Goal: Information Seeking & Learning: Check status

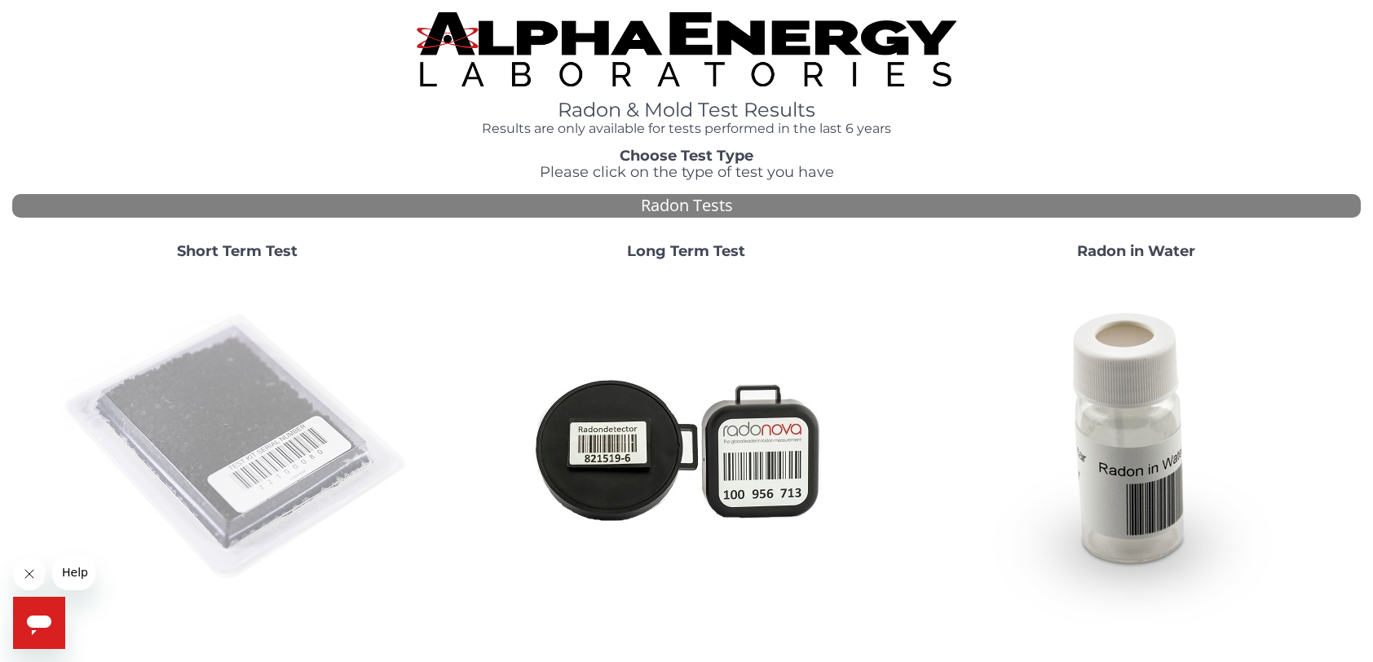
click at [271, 433] on img at bounding box center [237, 447] width 351 height 351
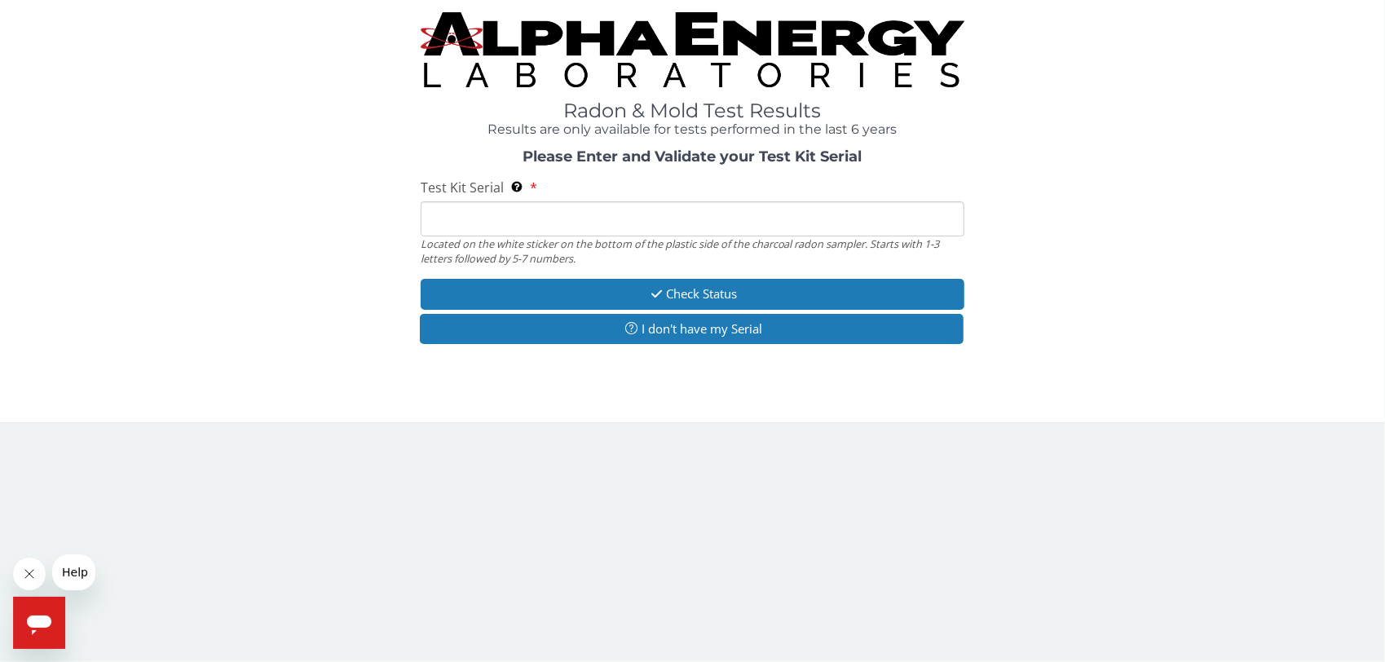
click at [488, 217] on input "Test Kit Serial Located on the white sticker on the bottom of the plastic side …" at bounding box center [693, 218] width 545 height 35
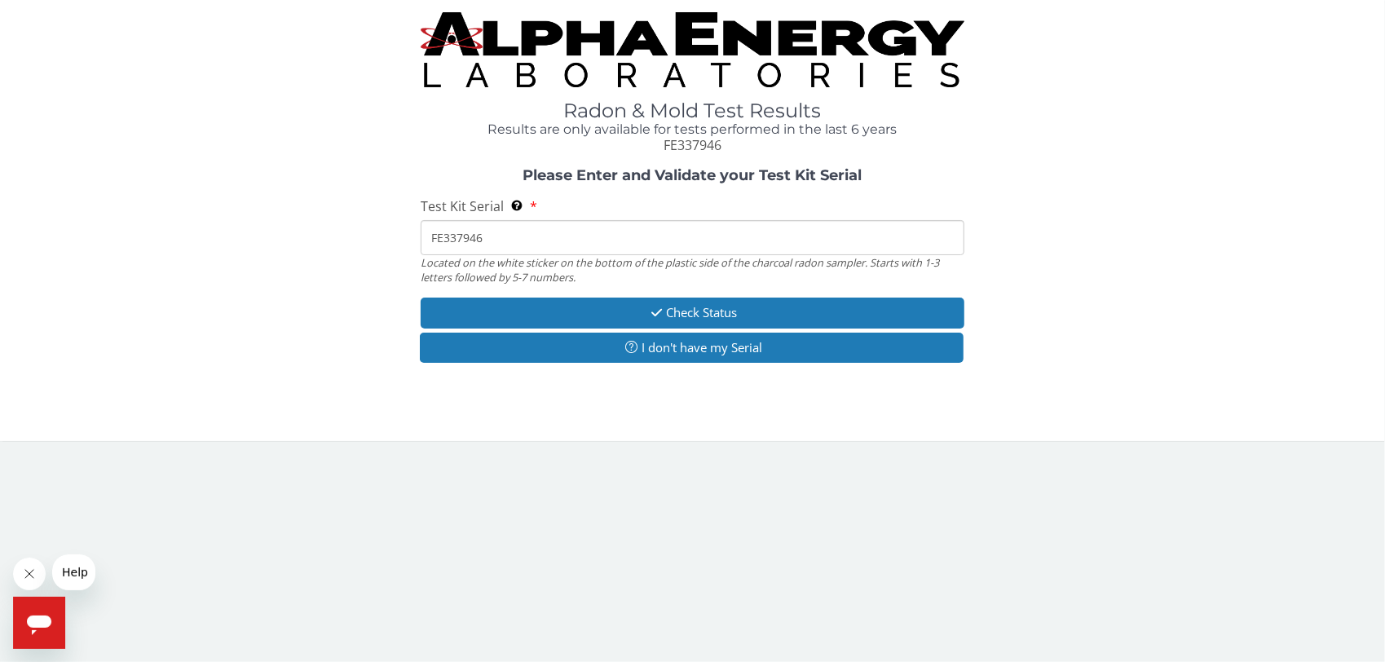
type input "FE337946"
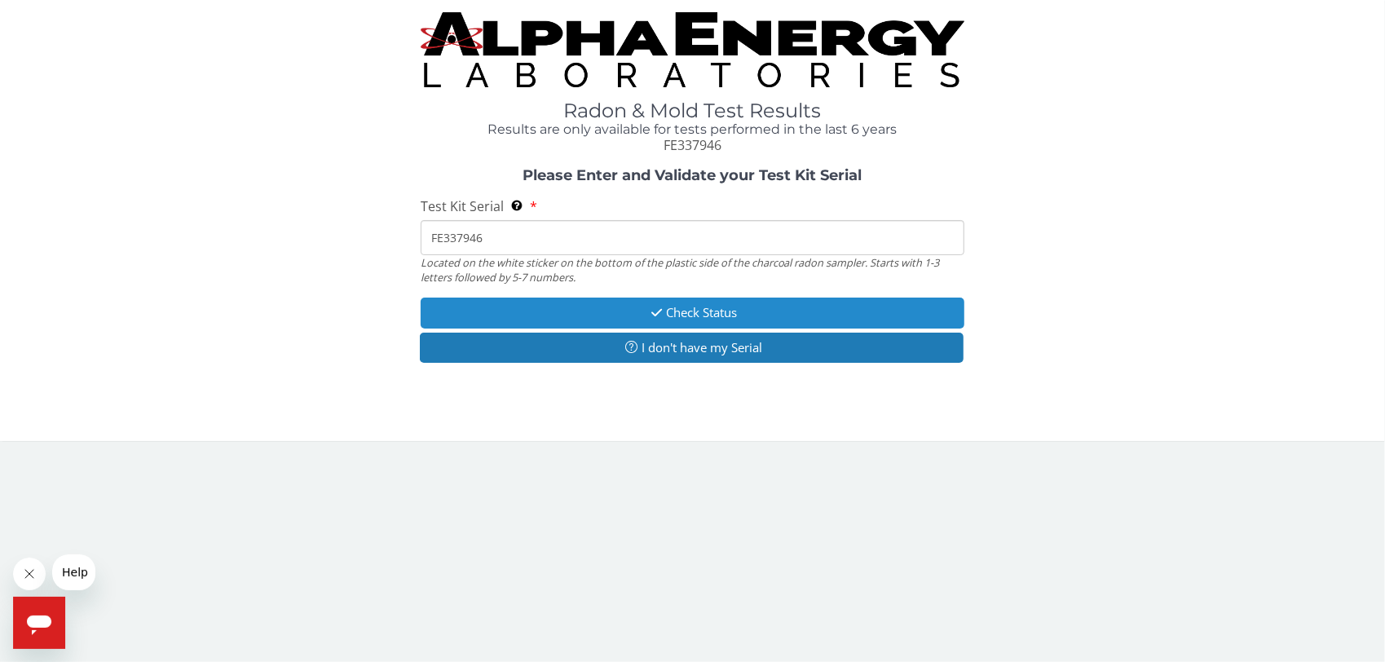
click at [708, 318] on button "Check Status" at bounding box center [693, 313] width 545 height 30
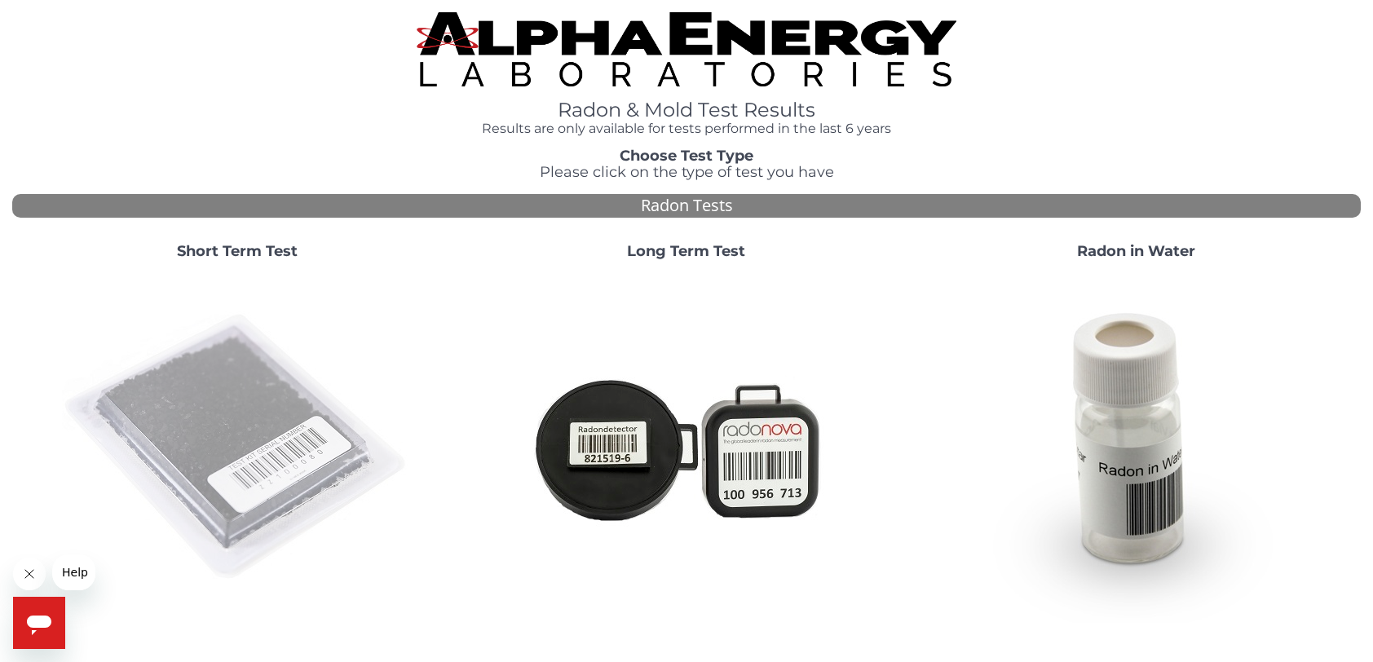
click at [228, 446] on img at bounding box center [237, 447] width 351 height 351
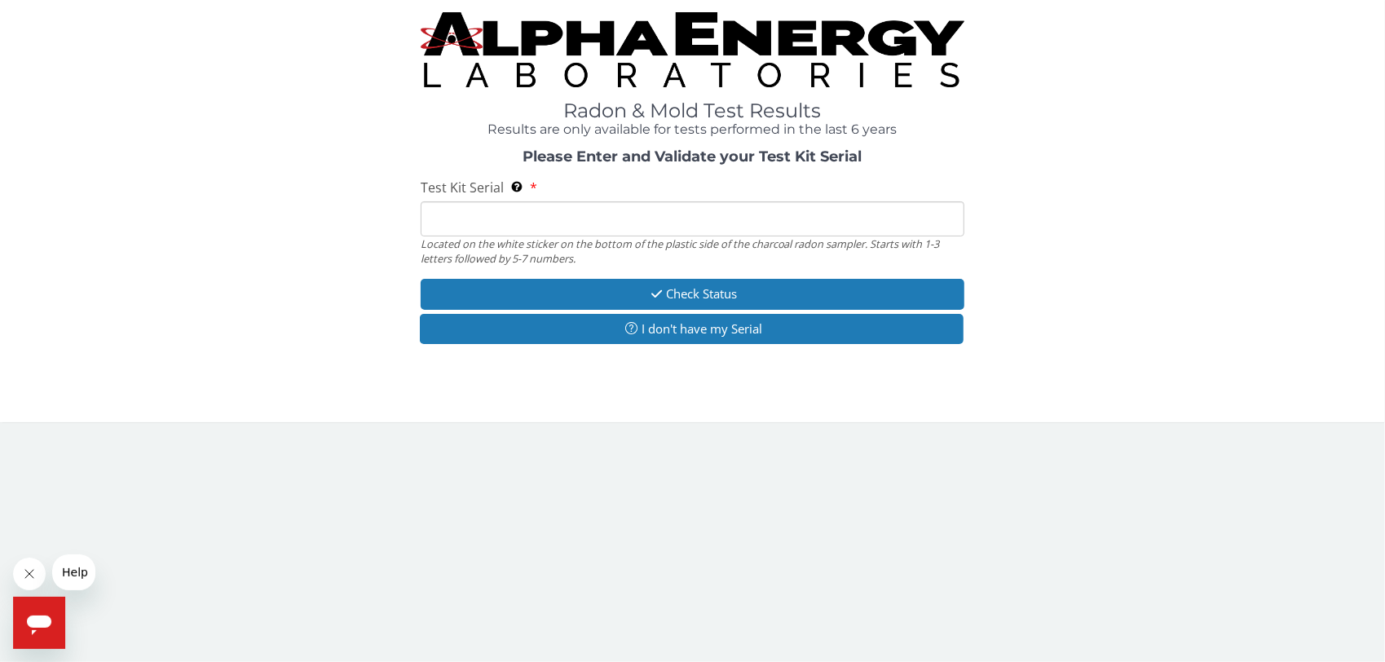
click at [476, 217] on input "Test Kit Serial Located on the white sticker on the bottom of the plastic side …" at bounding box center [693, 218] width 545 height 35
type input "FE337946"
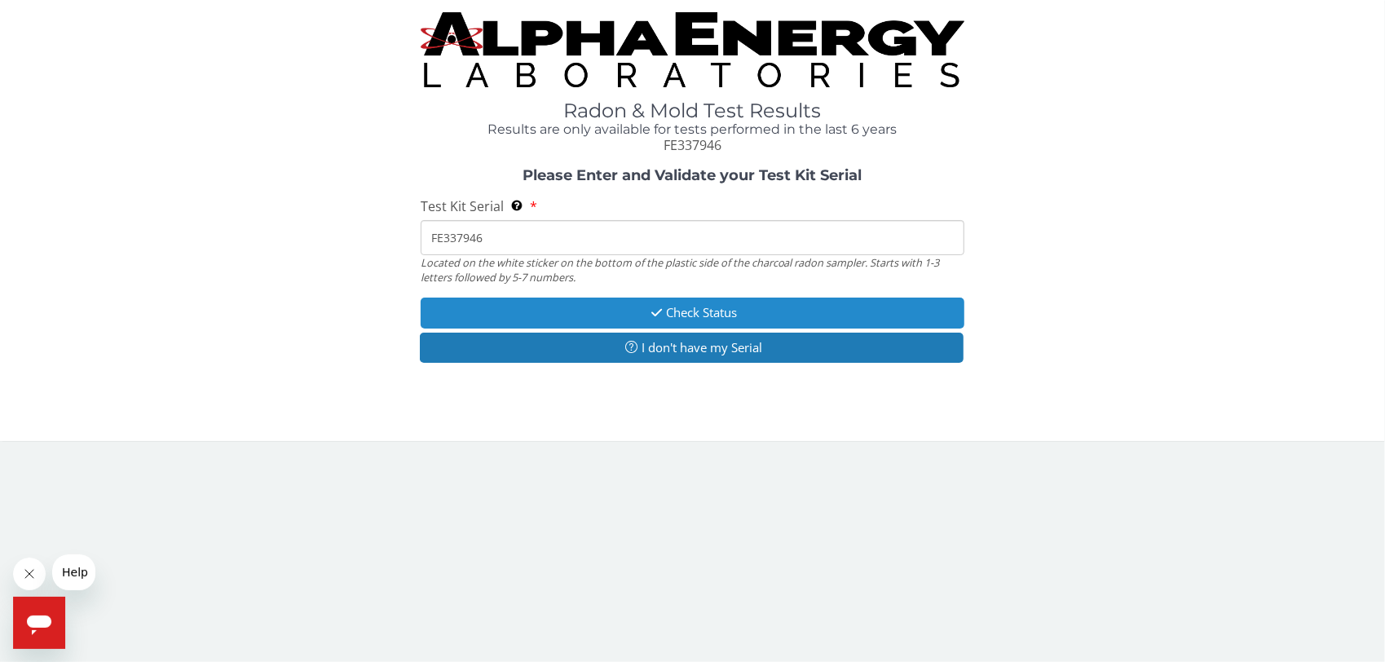
click at [693, 315] on button "Check Status" at bounding box center [693, 313] width 545 height 30
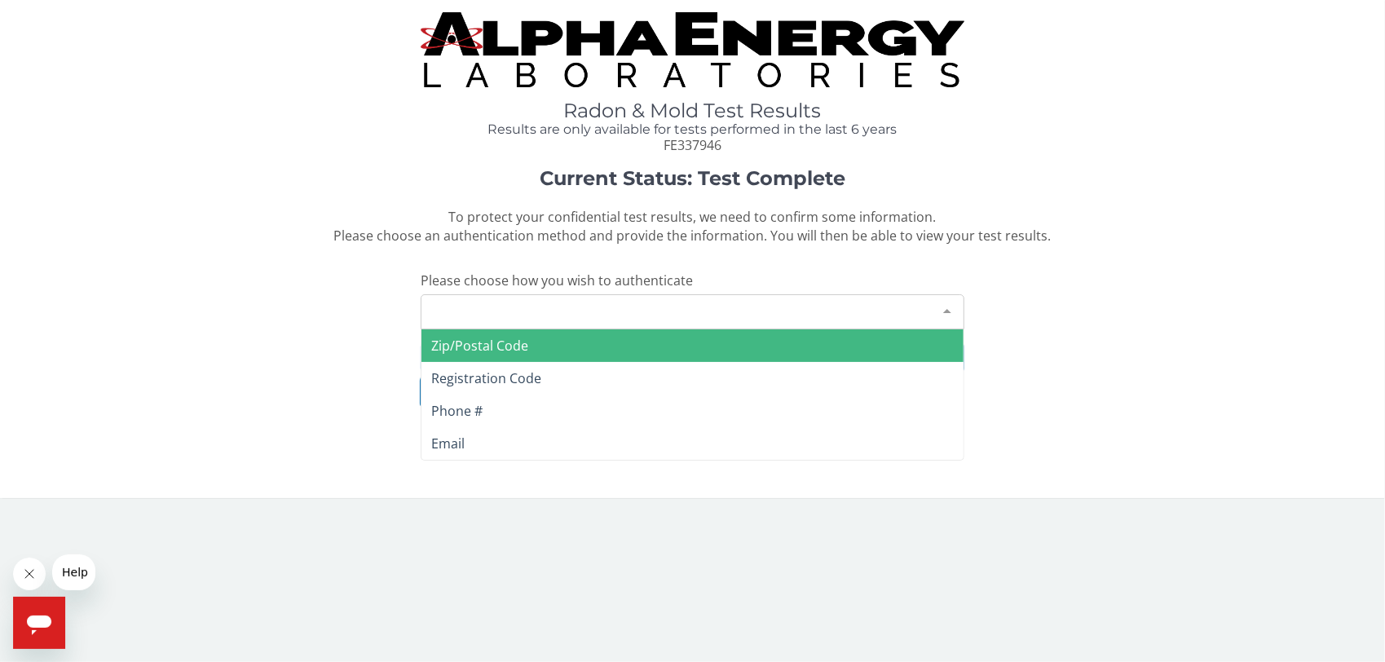
click at [684, 311] on div "Please make a selection" at bounding box center [693, 311] width 545 height 35
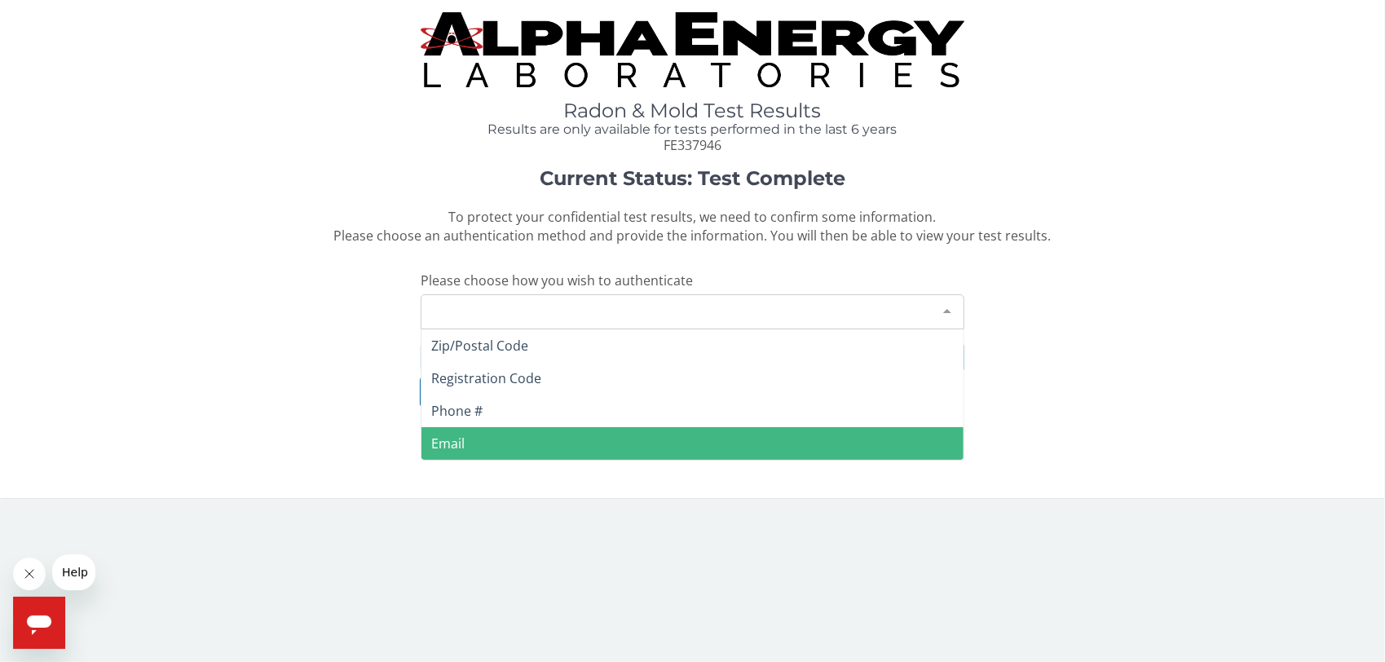
click at [488, 440] on span "Email" at bounding box center [693, 443] width 543 height 33
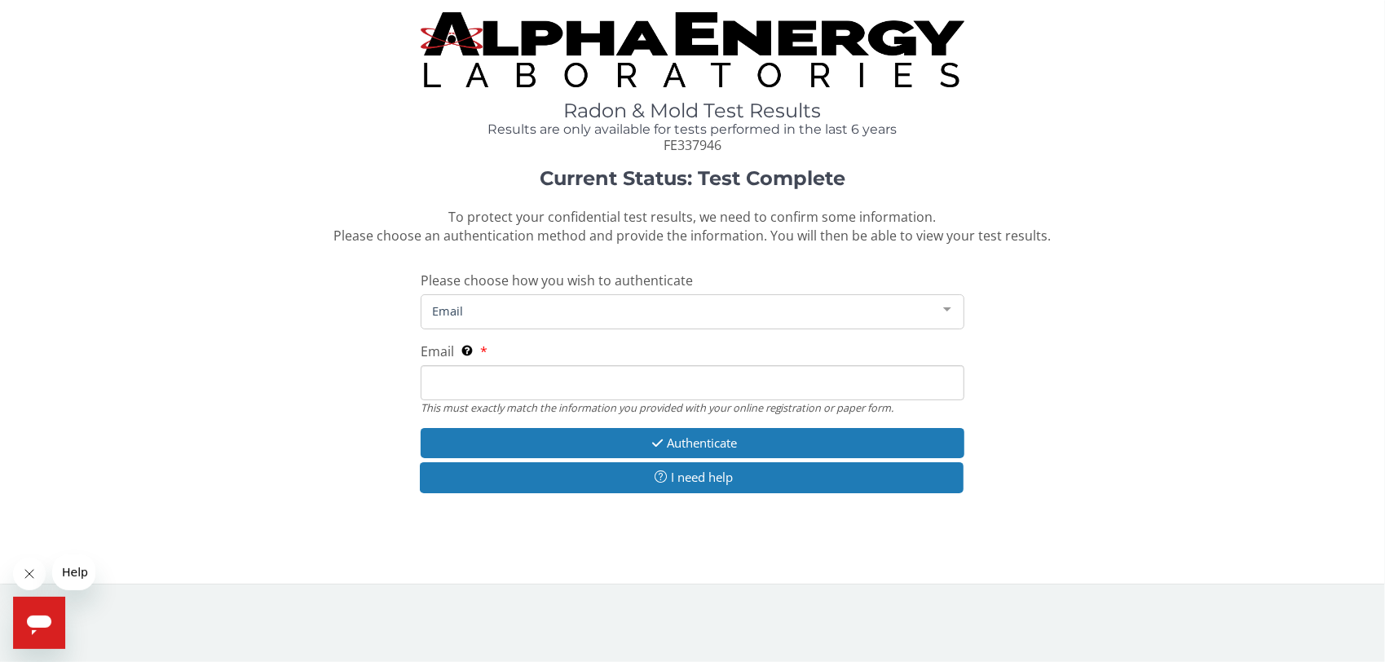
click at [470, 392] on input "Email This must exactly match the information you provided with your online reg…" at bounding box center [693, 382] width 545 height 35
type input "[PERSON_NAME][EMAIL_ADDRESS][DOMAIN_NAME]"
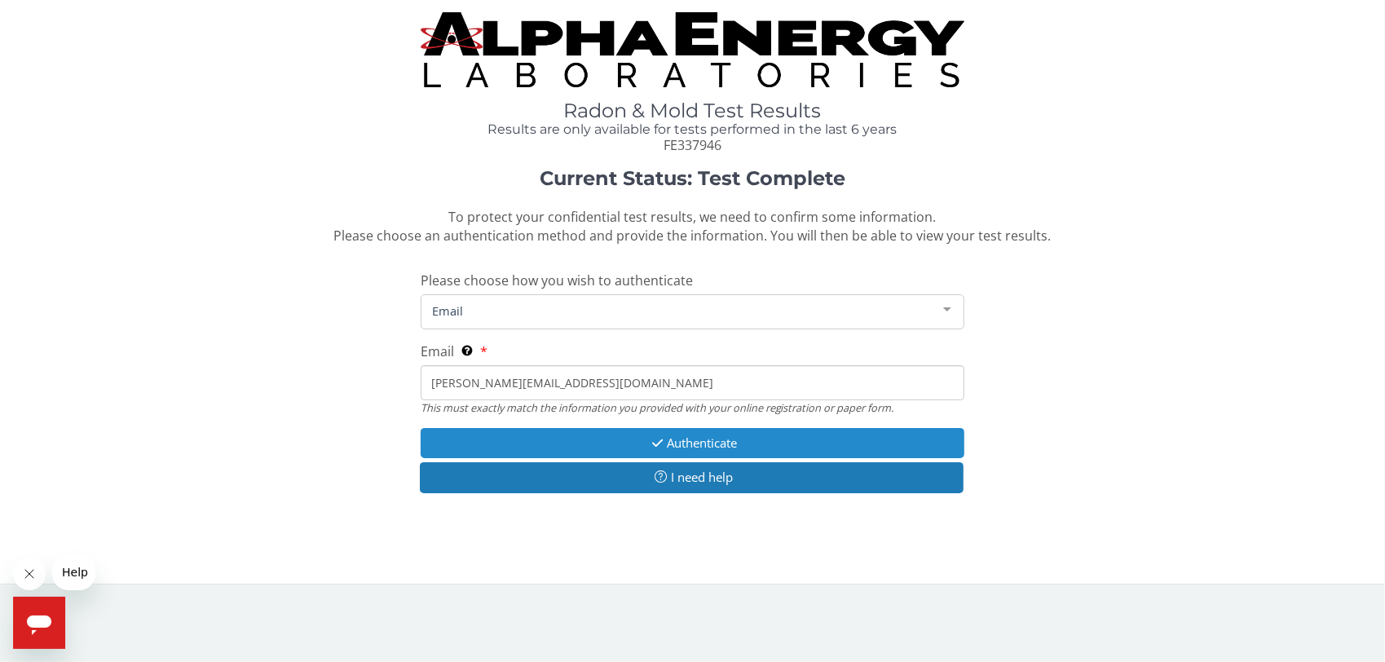
click at [747, 446] on button "Authenticate" at bounding box center [693, 443] width 545 height 30
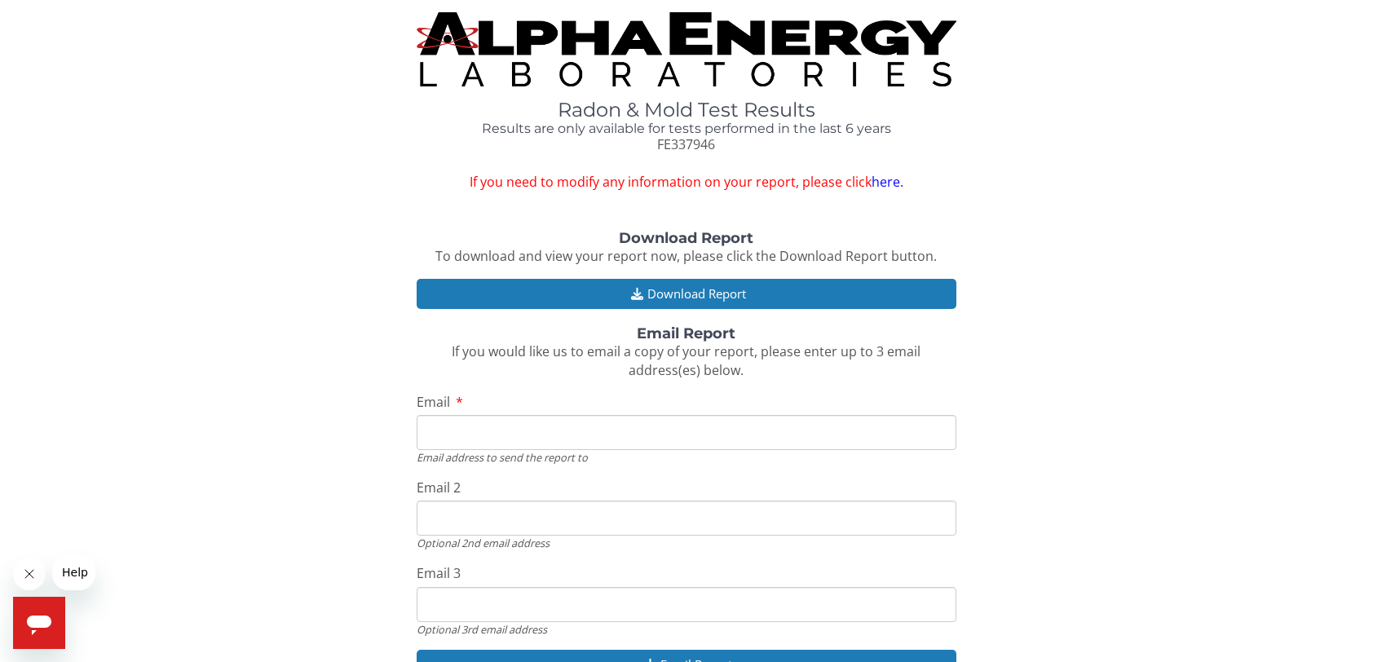
scroll to position [82, 0]
